Goal: Information Seeking & Learning: Compare options

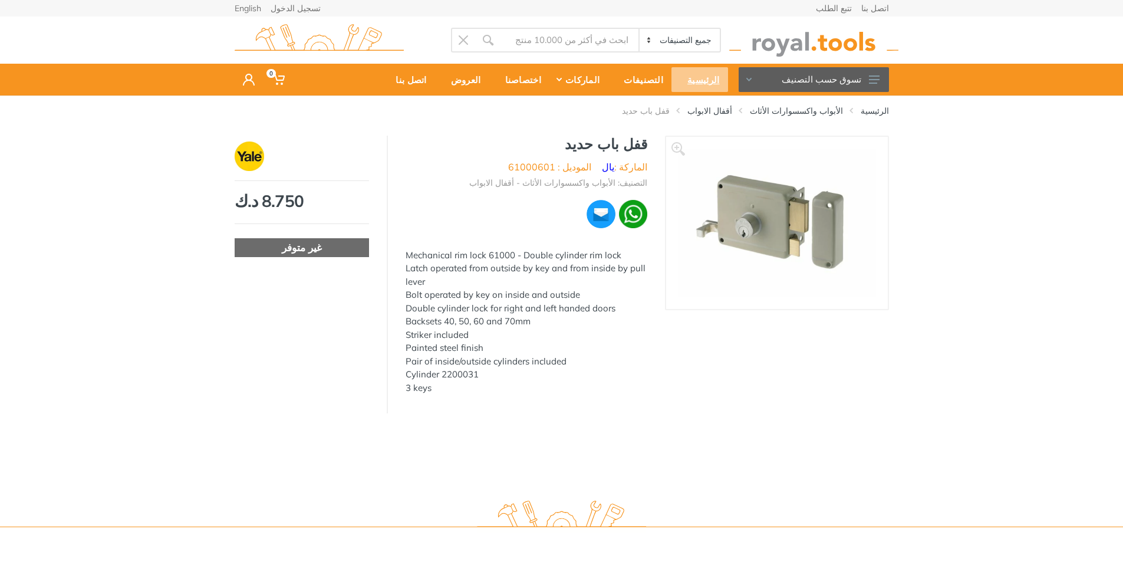
click at [705, 72] on div "الرئيسية" at bounding box center [699, 79] width 56 height 25
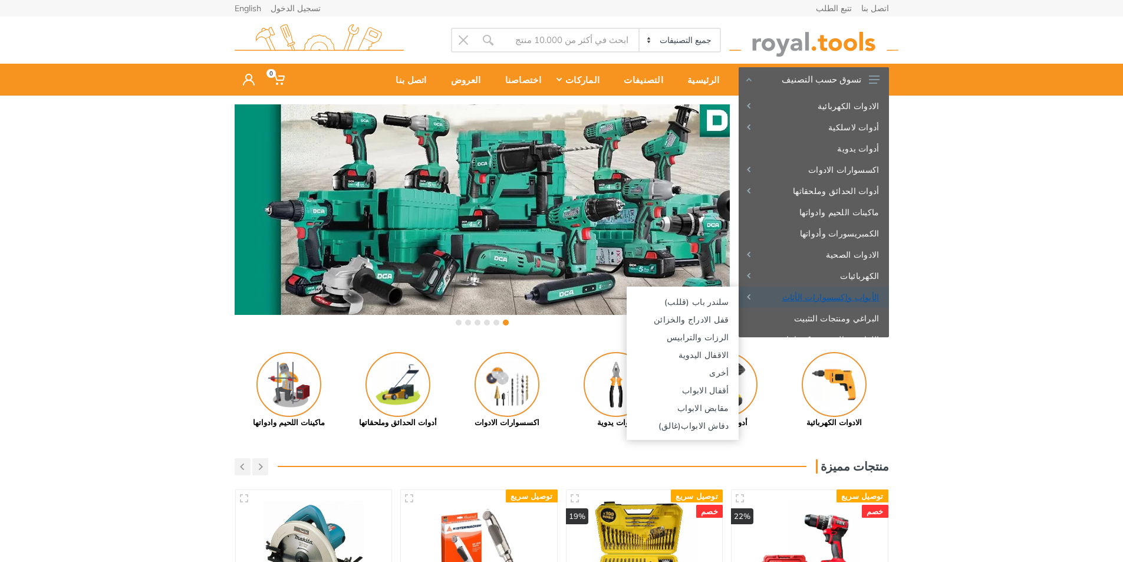
click at [861, 302] on link "الأبواب واكسسوارات الأثاث" at bounding box center [813, 296] width 150 height 21
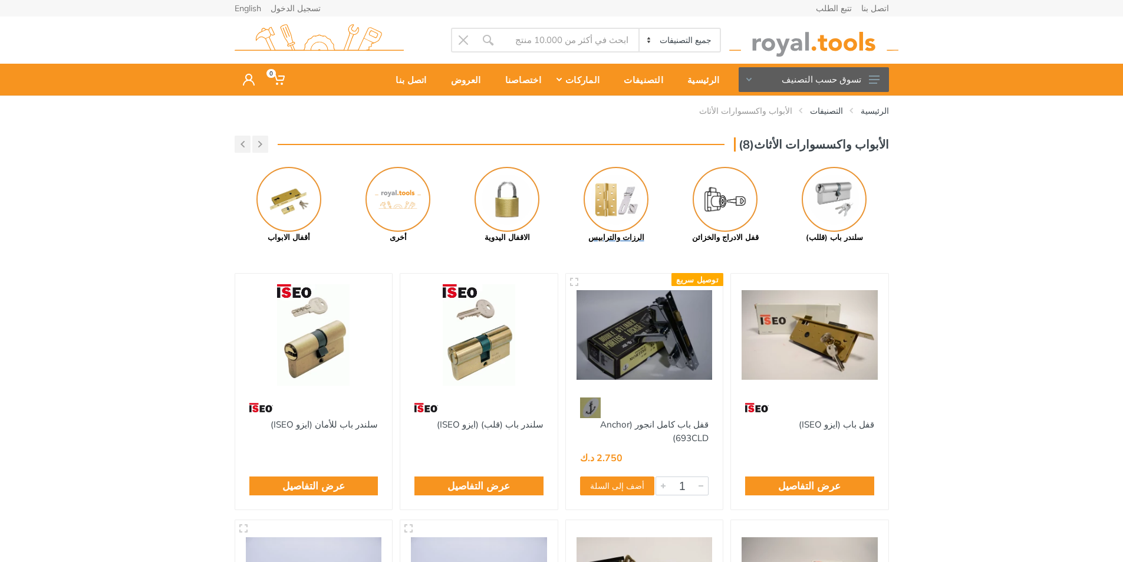
click at [612, 211] on img at bounding box center [615, 199] width 65 height 65
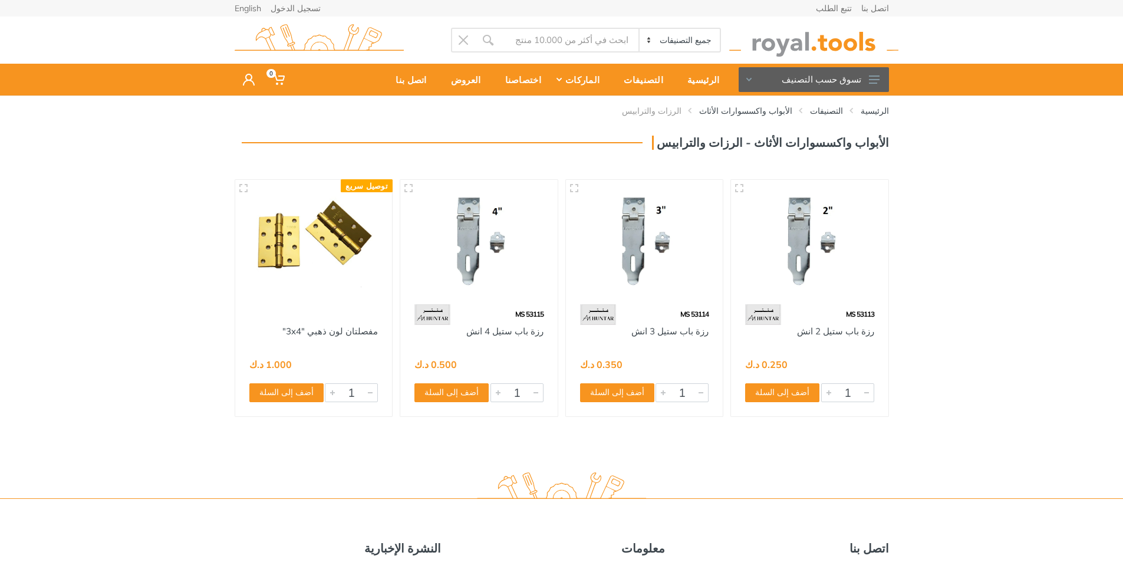
click at [342, 274] on img at bounding box center [314, 241] width 136 height 102
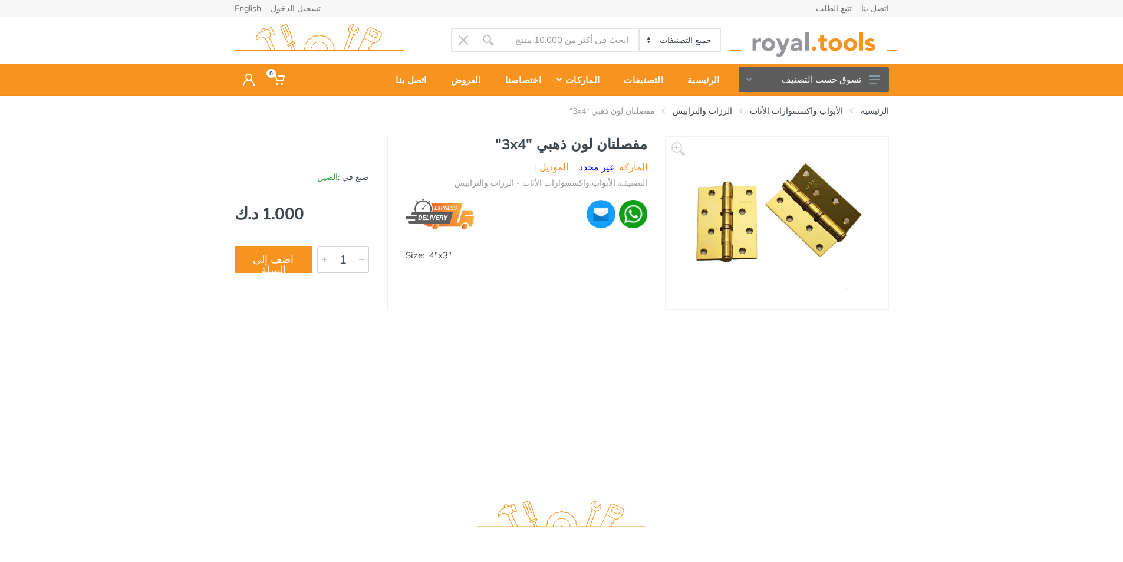
click at [836, 200] on img at bounding box center [777, 223] width 174 height 149
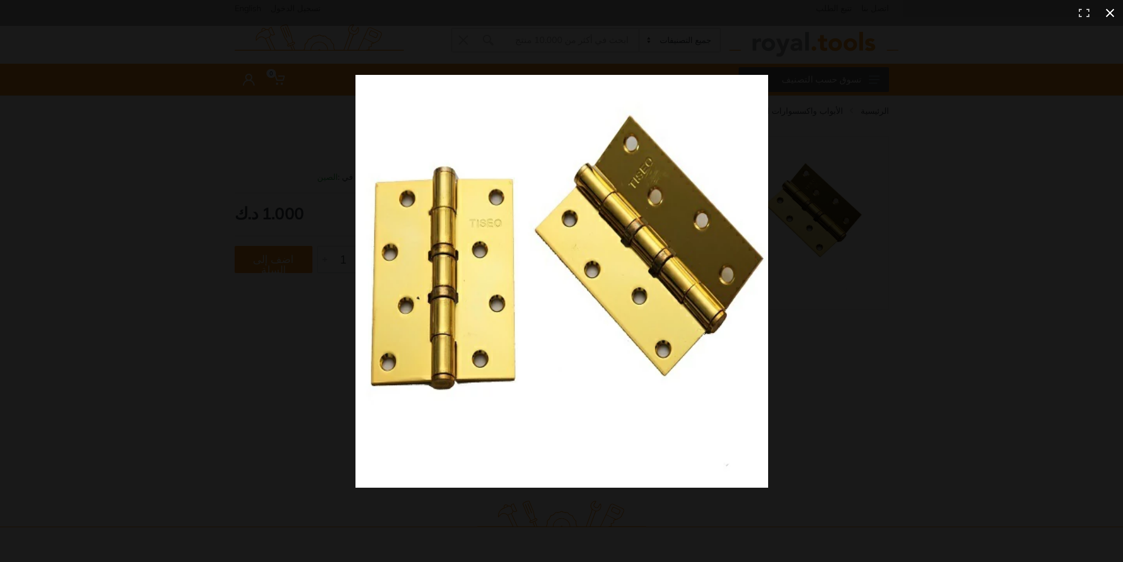
click at [843, 106] on div at bounding box center [809, 302] width 909 height 454
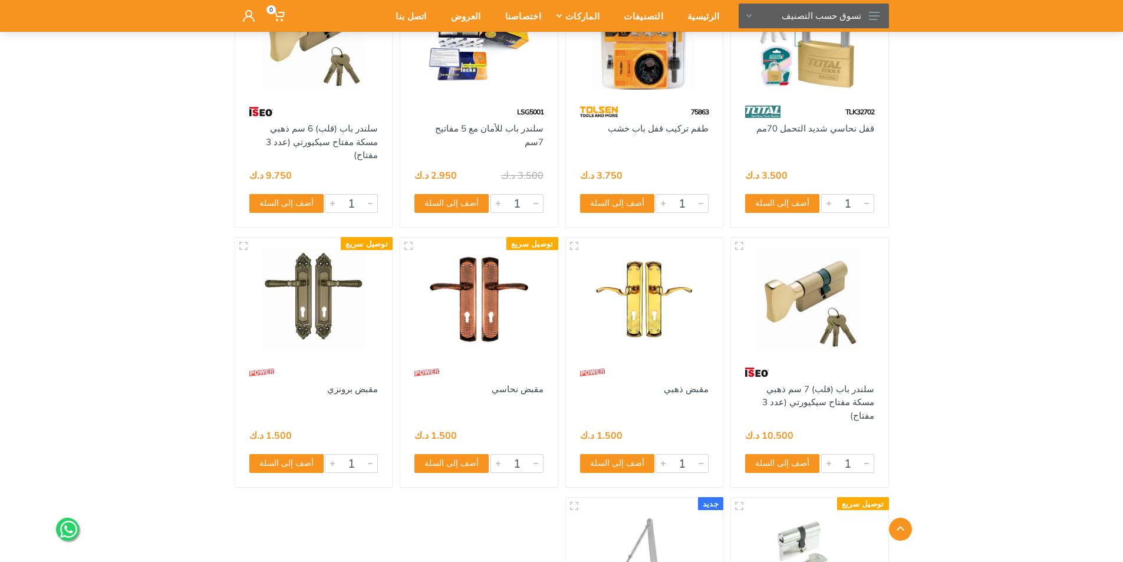
scroll to position [4479, 0]
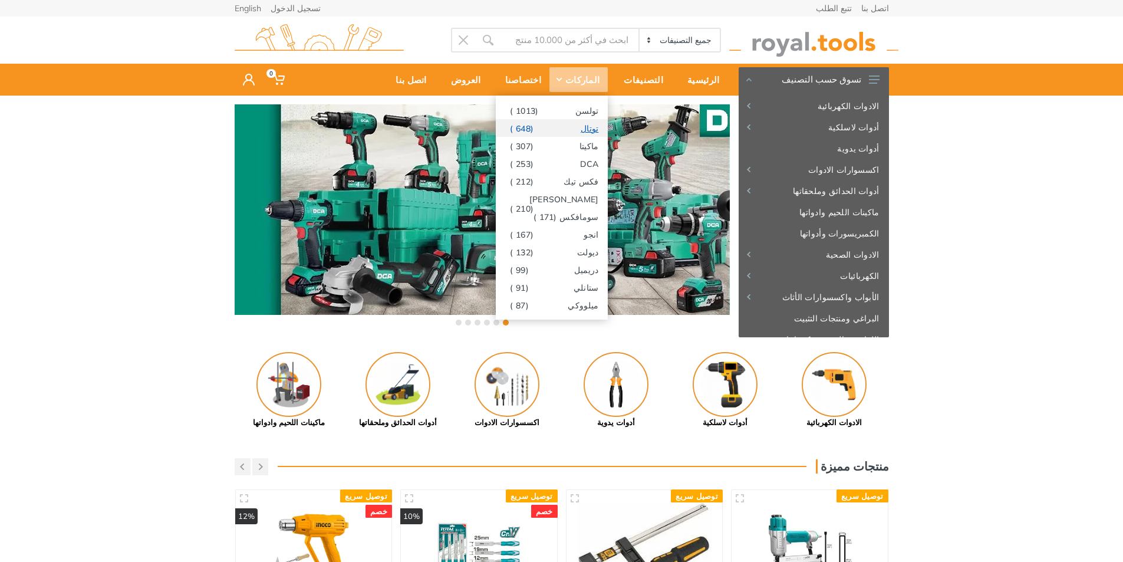
click at [571, 130] on link "توتال (648 )" at bounding box center [552, 128] width 112 height 18
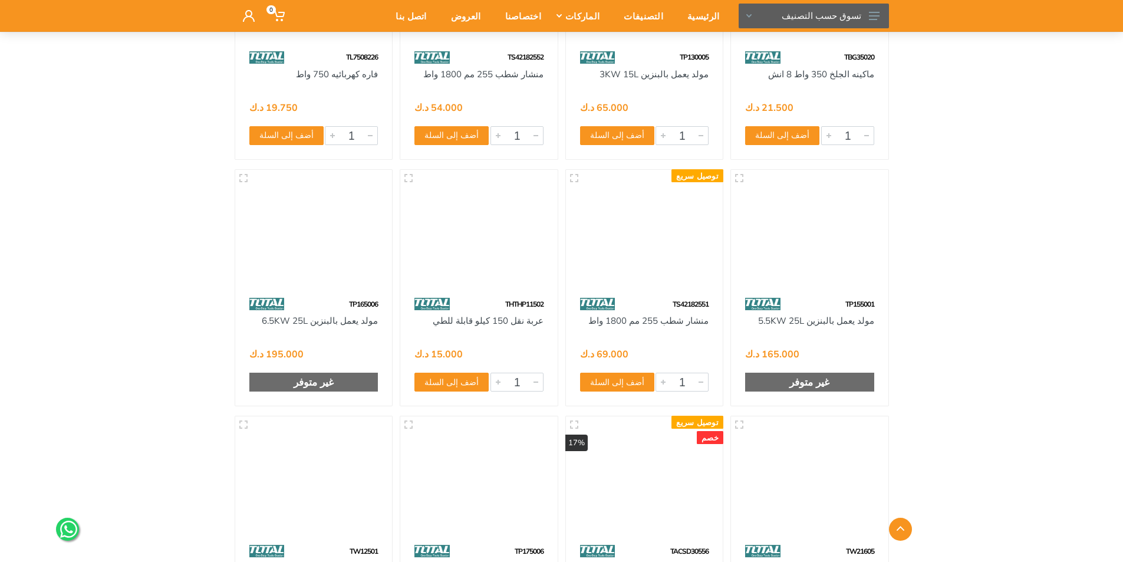
scroll to position [33473, 0]
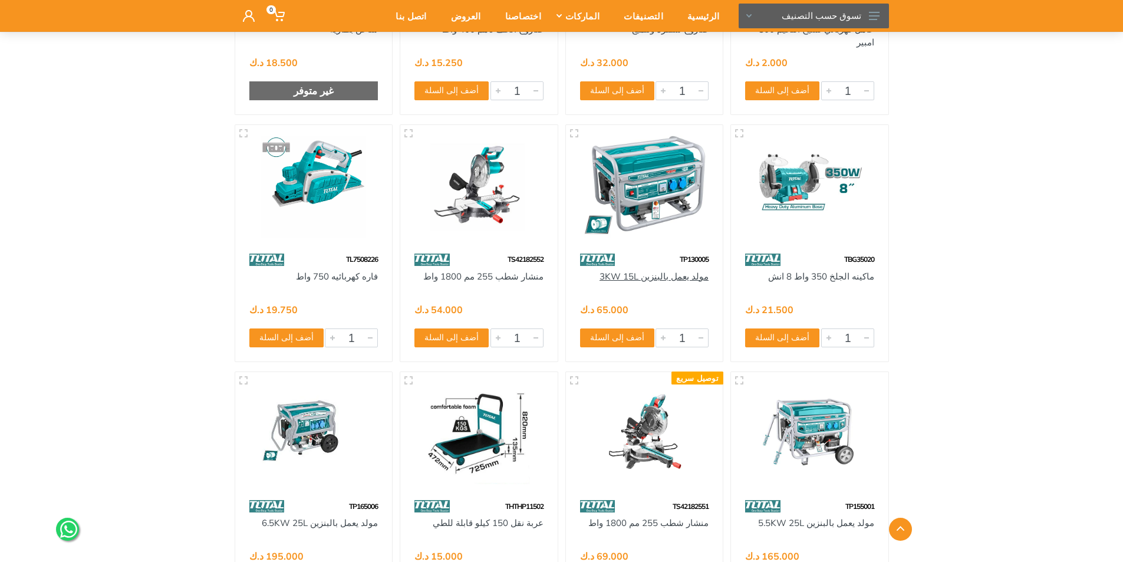
click at [654, 276] on link "مولد يعمل بالبنزين 3KW 15L" at bounding box center [653, 275] width 109 height 11
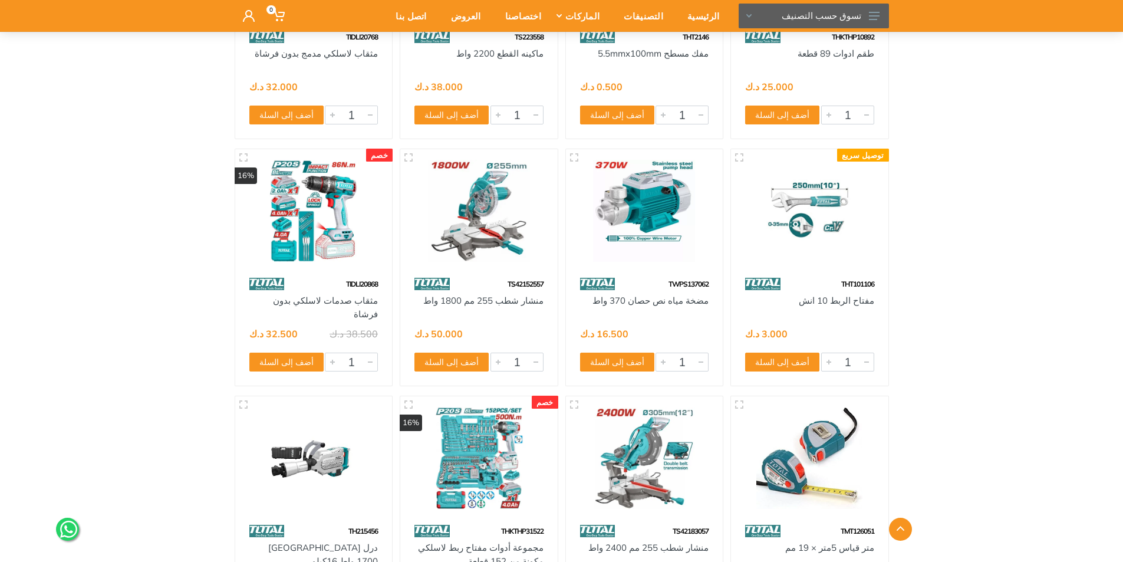
scroll to position [10235, 0]
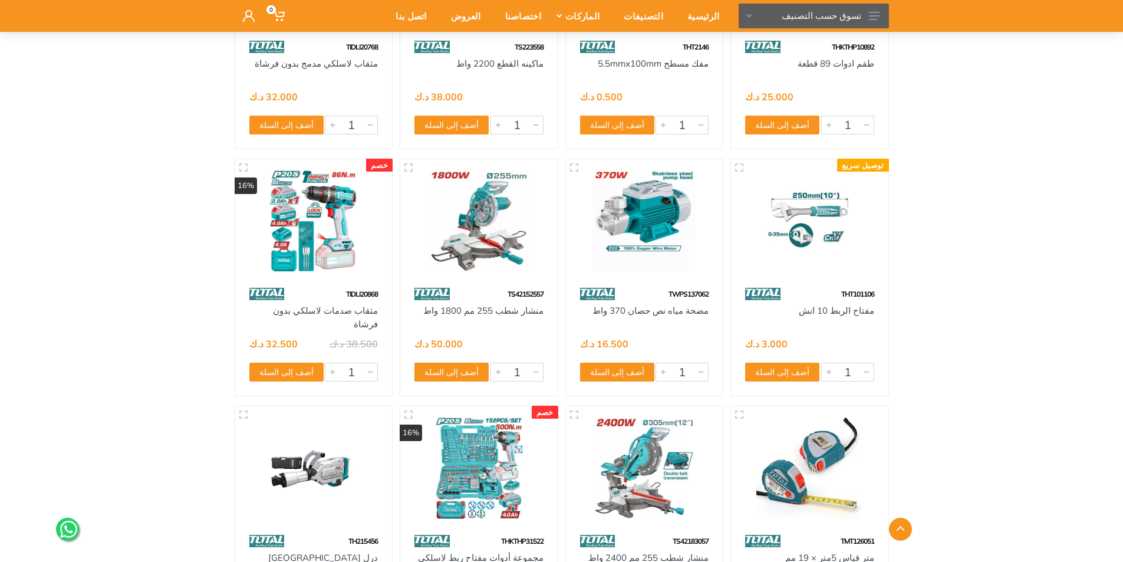
click at [669, 208] on img at bounding box center [644, 221] width 136 height 102
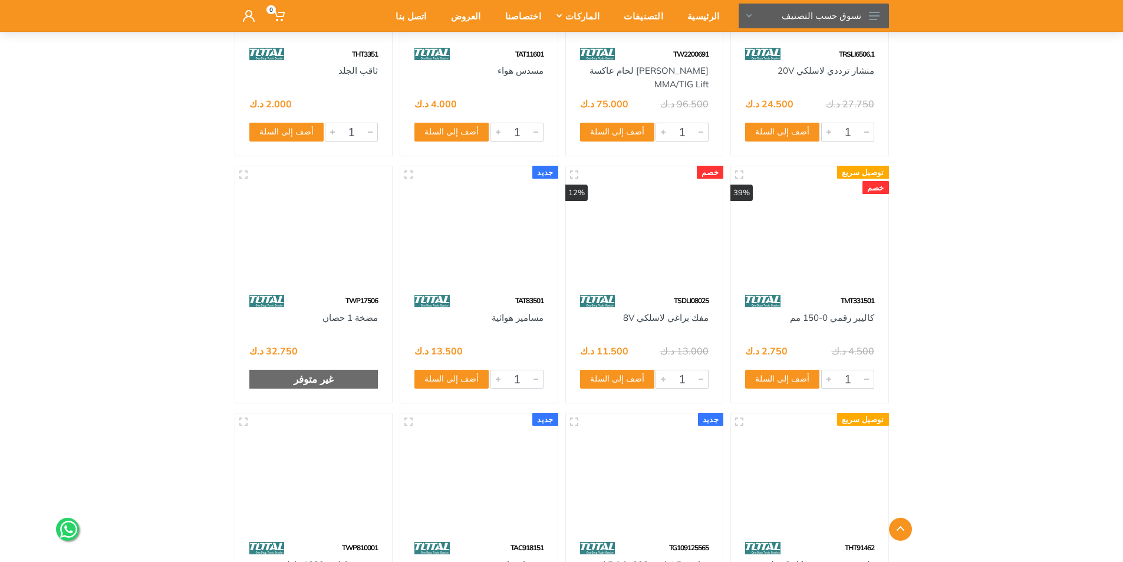
scroll to position [16894, 0]
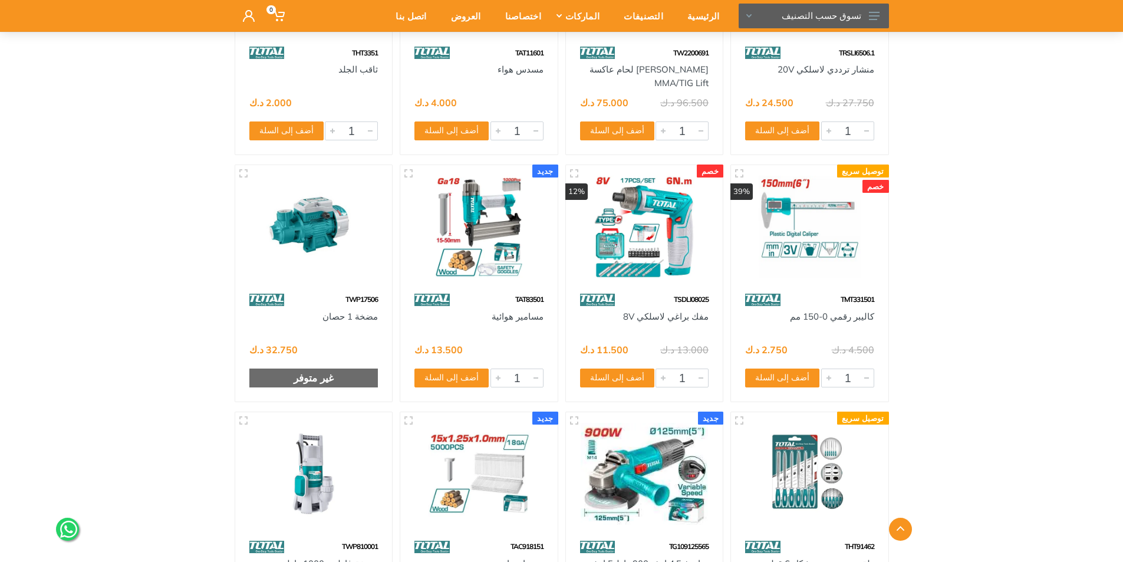
click at [314, 230] on img at bounding box center [314, 227] width 136 height 102
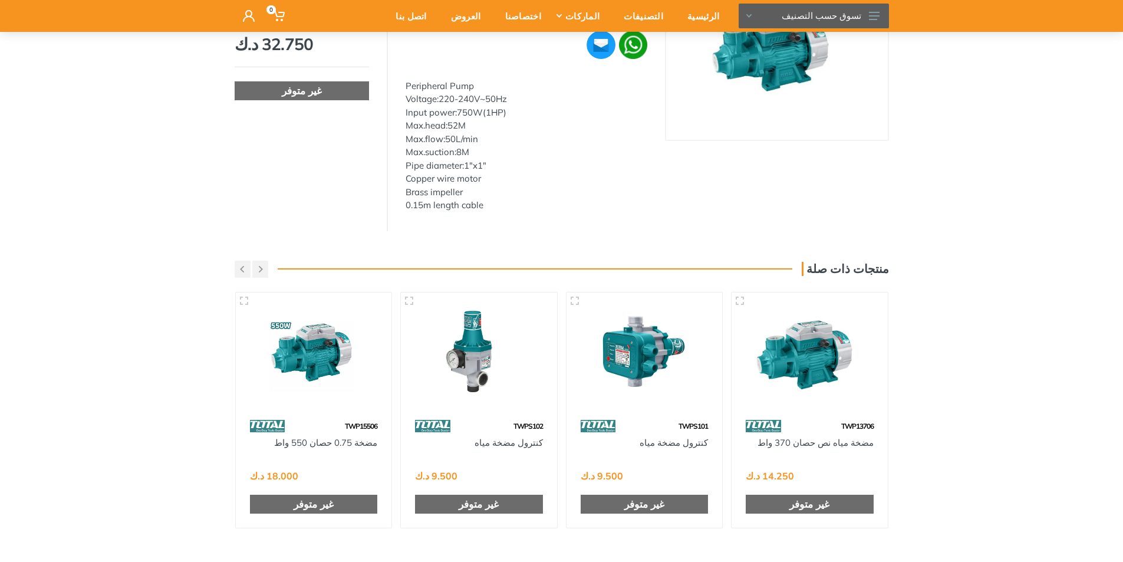
scroll to position [177, 0]
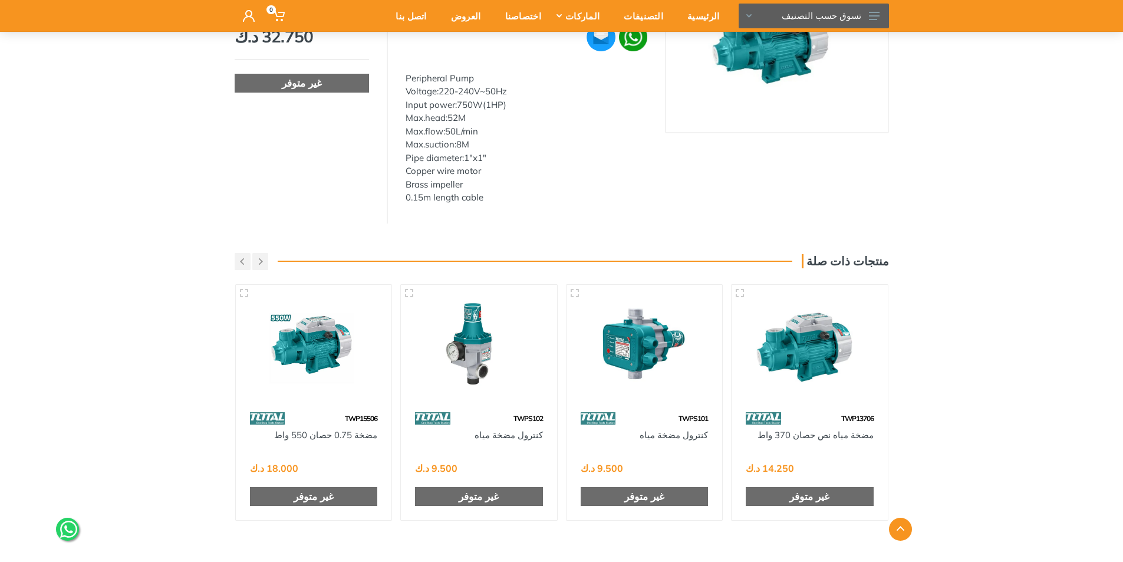
click at [329, 349] on img at bounding box center [313, 345] width 135 height 101
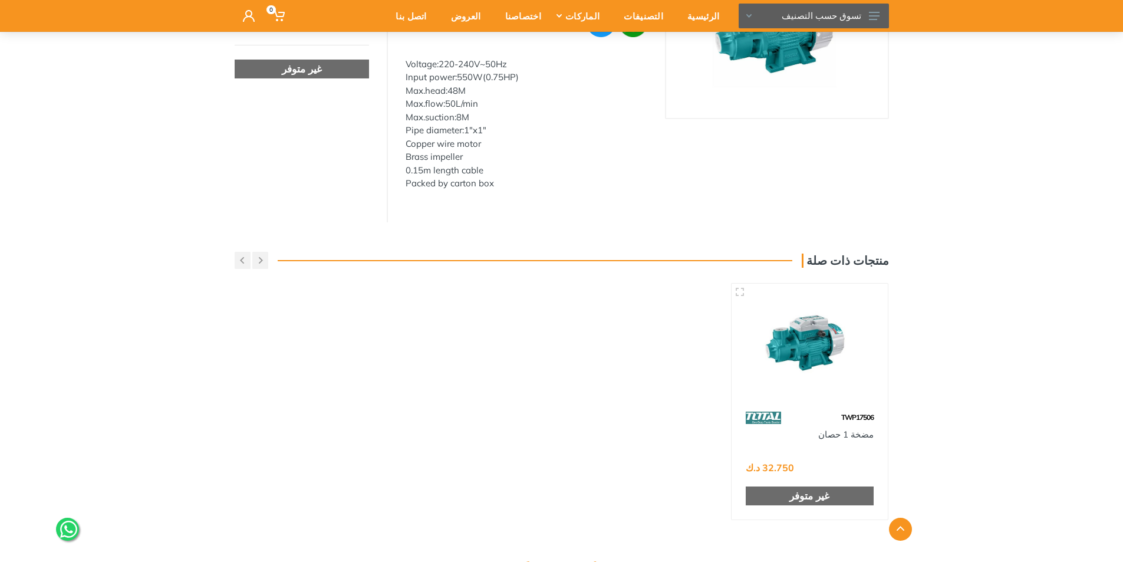
scroll to position [187, 0]
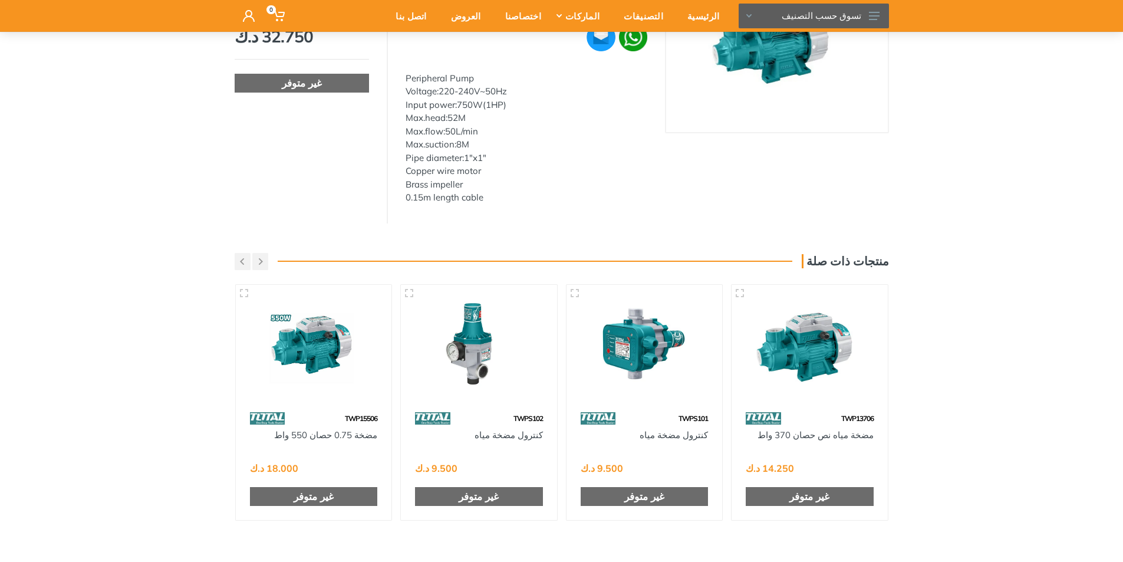
click at [656, 344] on img at bounding box center [644, 345] width 135 height 101
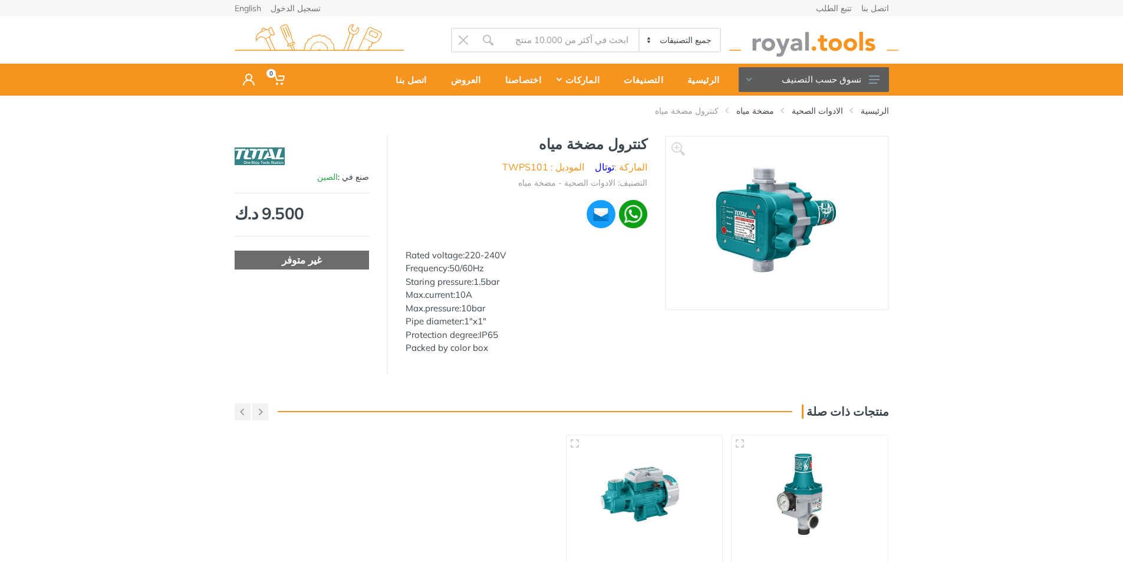
click at [737, 230] on img at bounding box center [776, 223] width 177 height 149
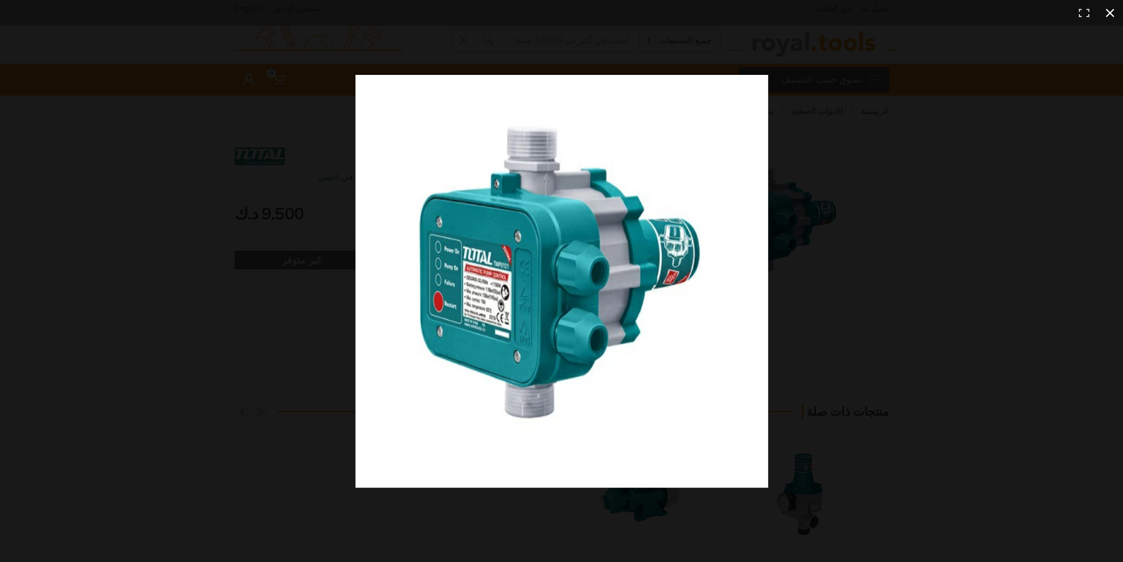
click at [810, 186] on div at bounding box center [809, 302] width 909 height 454
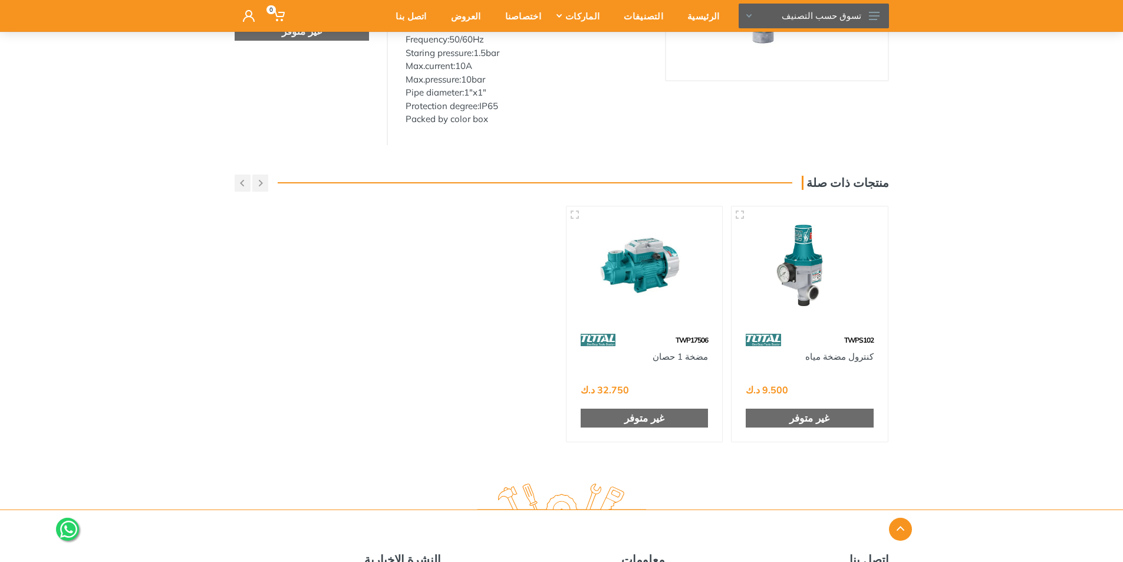
scroll to position [236, 0]
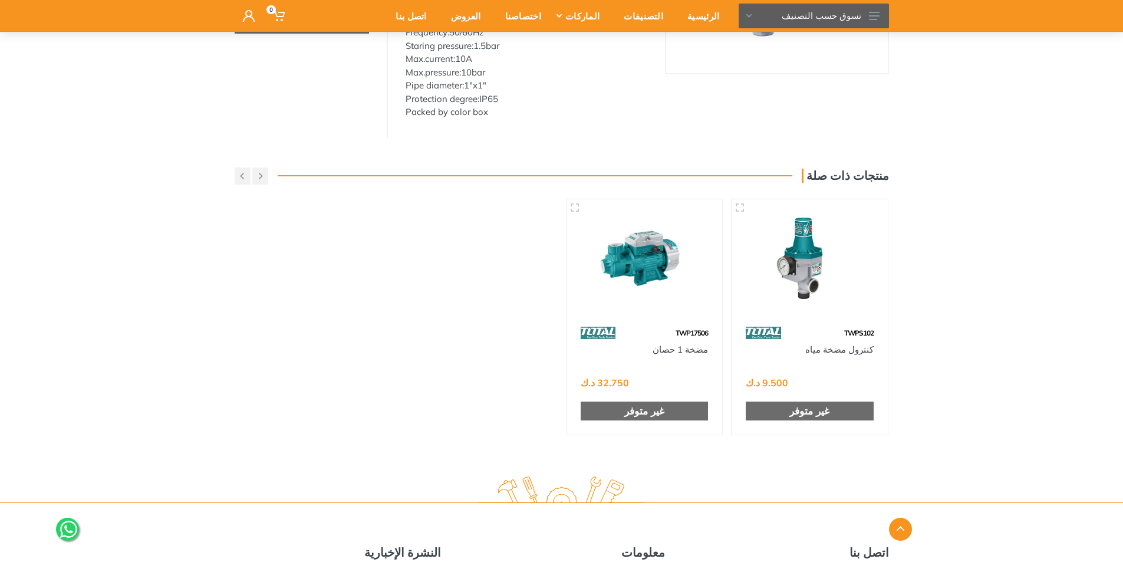
click at [814, 288] on img at bounding box center [809, 260] width 135 height 101
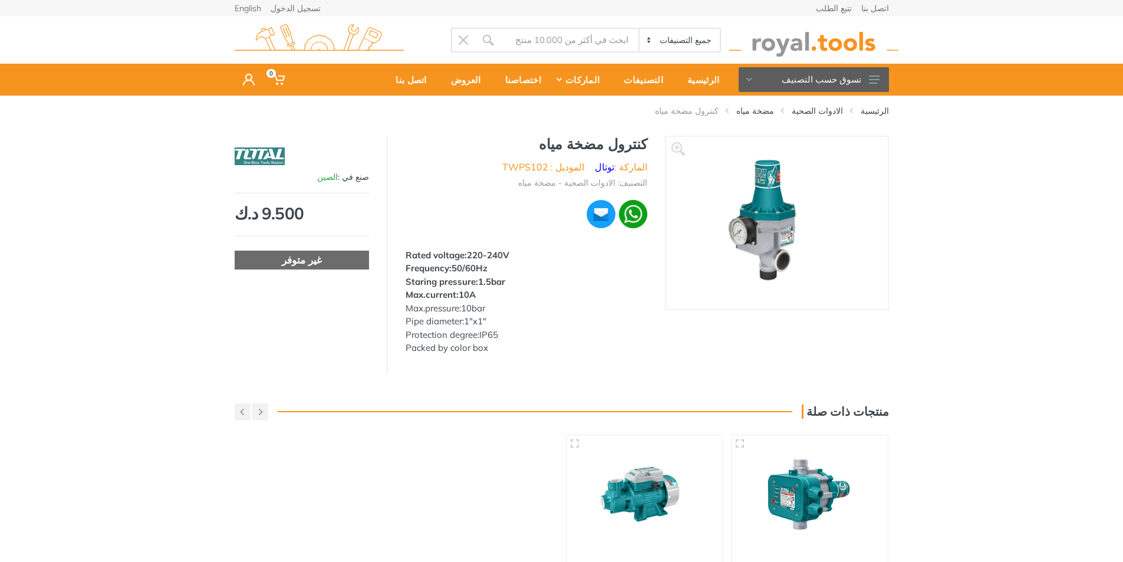
click at [764, 243] on img at bounding box center [776, 223] width 183 height 149
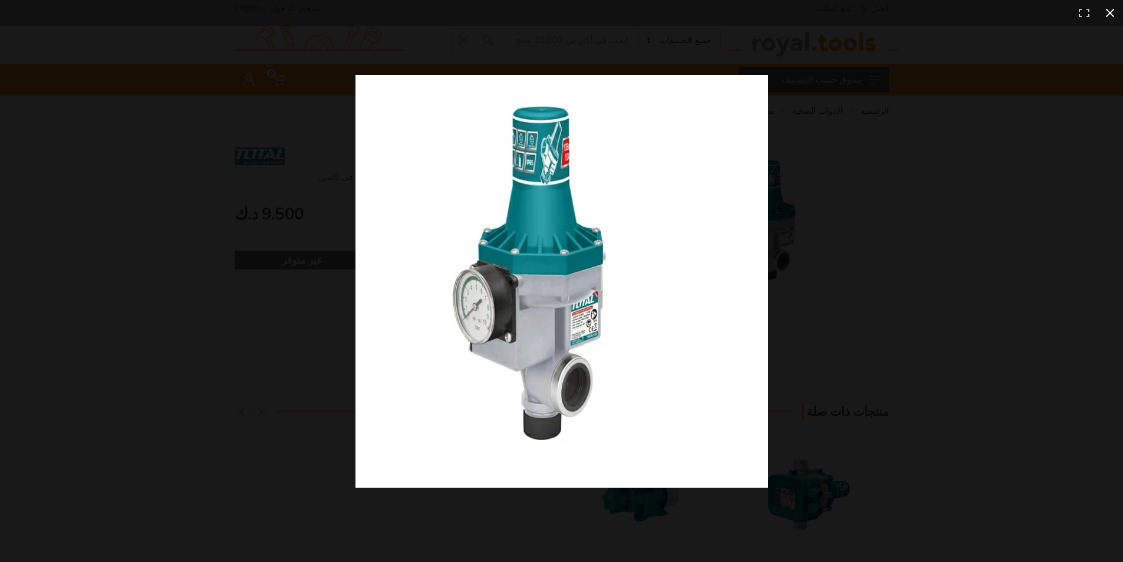
click at [828, 197] on div at bounding box center [809, 302] width 909 height 454
